Goal: Find specific page/section: Find specific page/section

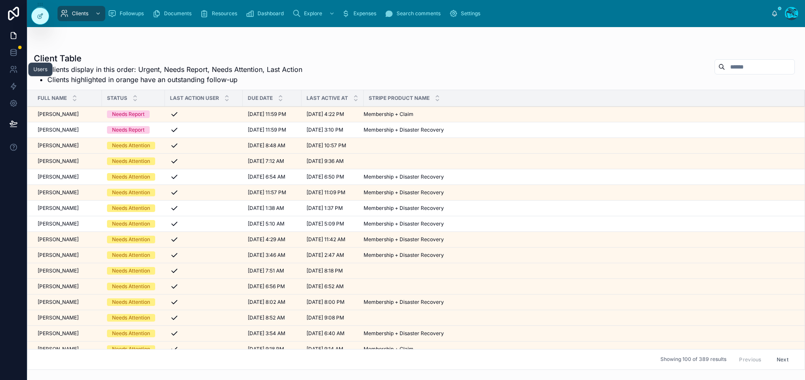
click at [11, 66] on icon at bounding box center [13, 69] width 8 height 8
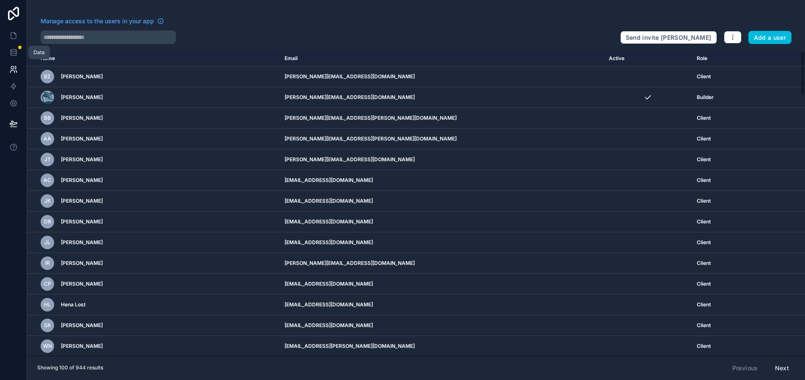
click at [16, 49] on icon at bounding box center [13, 52] width 8 height 8
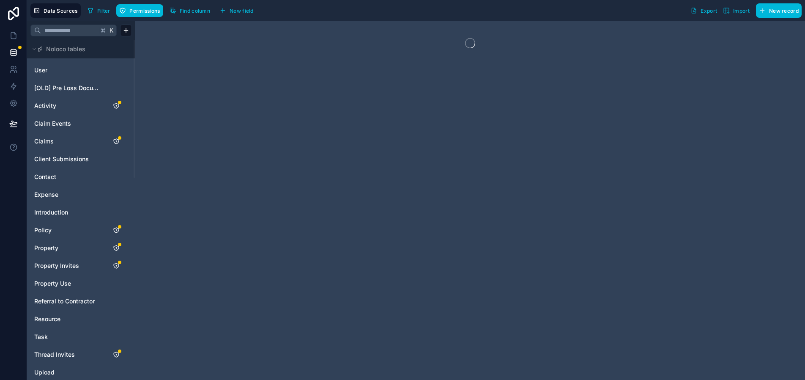
click at [41, 66] on span "User" at bounding box center [40, 70] width 13 height 8
click at [12, 85] on icon at bounding box center [13, 86] width 5 height 6
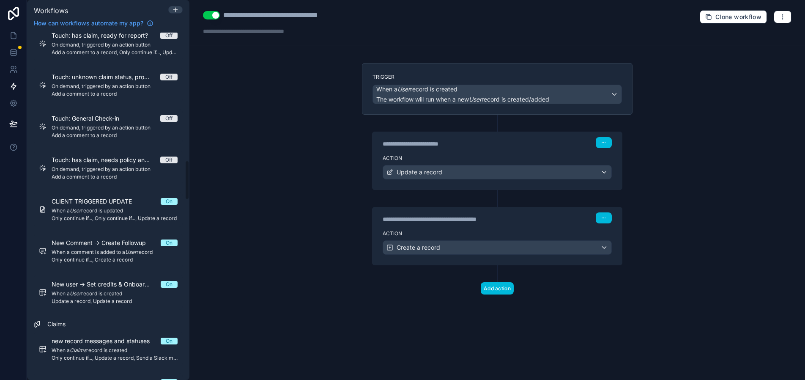
scroll to position [1129, 0]
